Goal: Navigation & Orientation: Go to known website

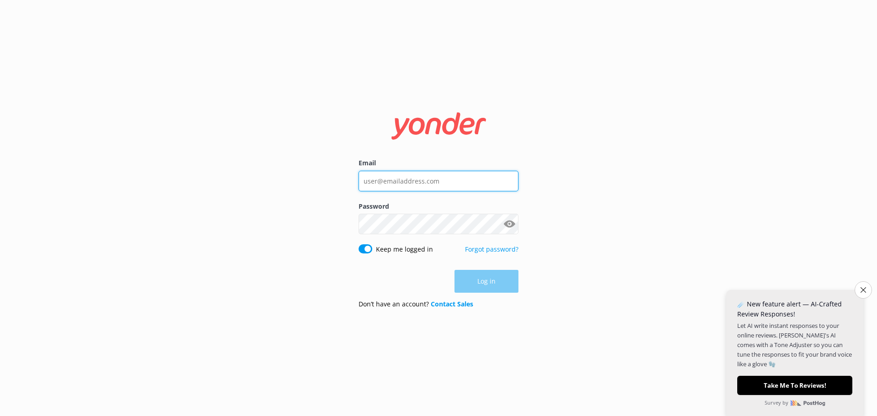
type input "[PERSON_NAME][EMAIL_ADDRESS][DOMAIN_NAME]"
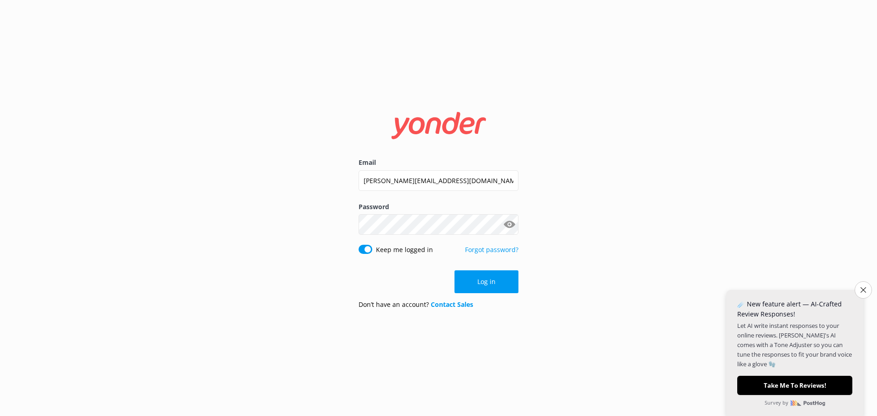
click at [495, 280] on div "Log in" at bounding box center [439, 281] width 160 height 23
click at [509, 223] on button "Show password" at bounding box center [509, 225] width 18 height 18
click at [483, 280] on button "Log in" at bounding box center [487, 281] width 64 height 23
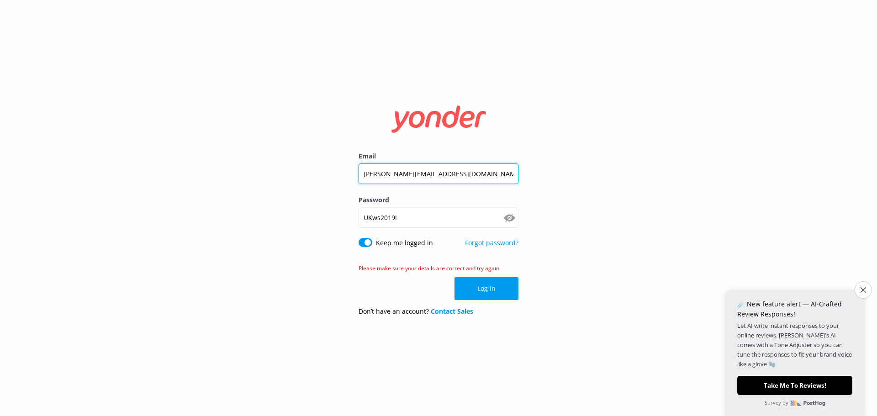
click at [472, 174] on input "[PERSON_NAME][EMAIL_ADDRESS][DOMAIN_NAME]" at bounding box center [439, 174] width 160 height 21
drag, startPoint x: 472, startPoint y: 174, endPoint x: 348, endPoint y: 177, distance: 123.8
click at [348, 177] on div "Email [PERSON_NAME][EMAIL_ADDRESS][DOMAIN_NAME] Password [SECURITY_DATA] Show p…" at bounding box center [438, 208] width 183 height 230
type input "[EMAIL_ADDRESS][DOMAIN_NAME]"
click button "Log in" at bounding box center [487, 288] width 64 height 23
